Goal: Transaction & Acquisition: Purchase product/service

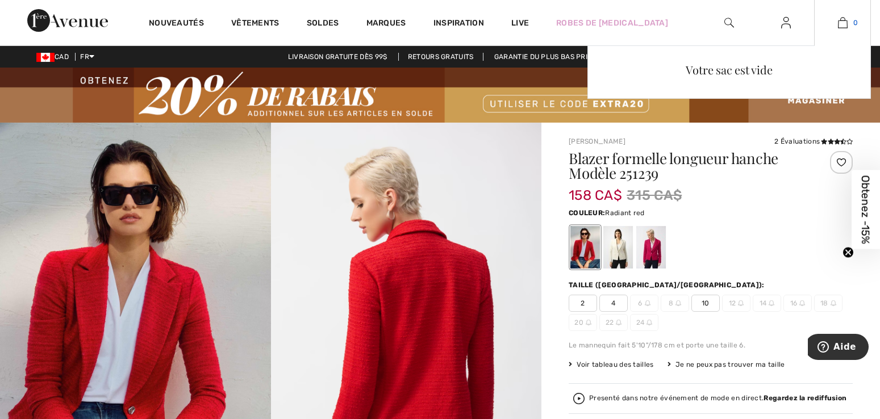
click at [841, 26] on img at bounding box center [843, 23] width 10 height 14
